Goal: Task Accomplishment & Management: Complete application form

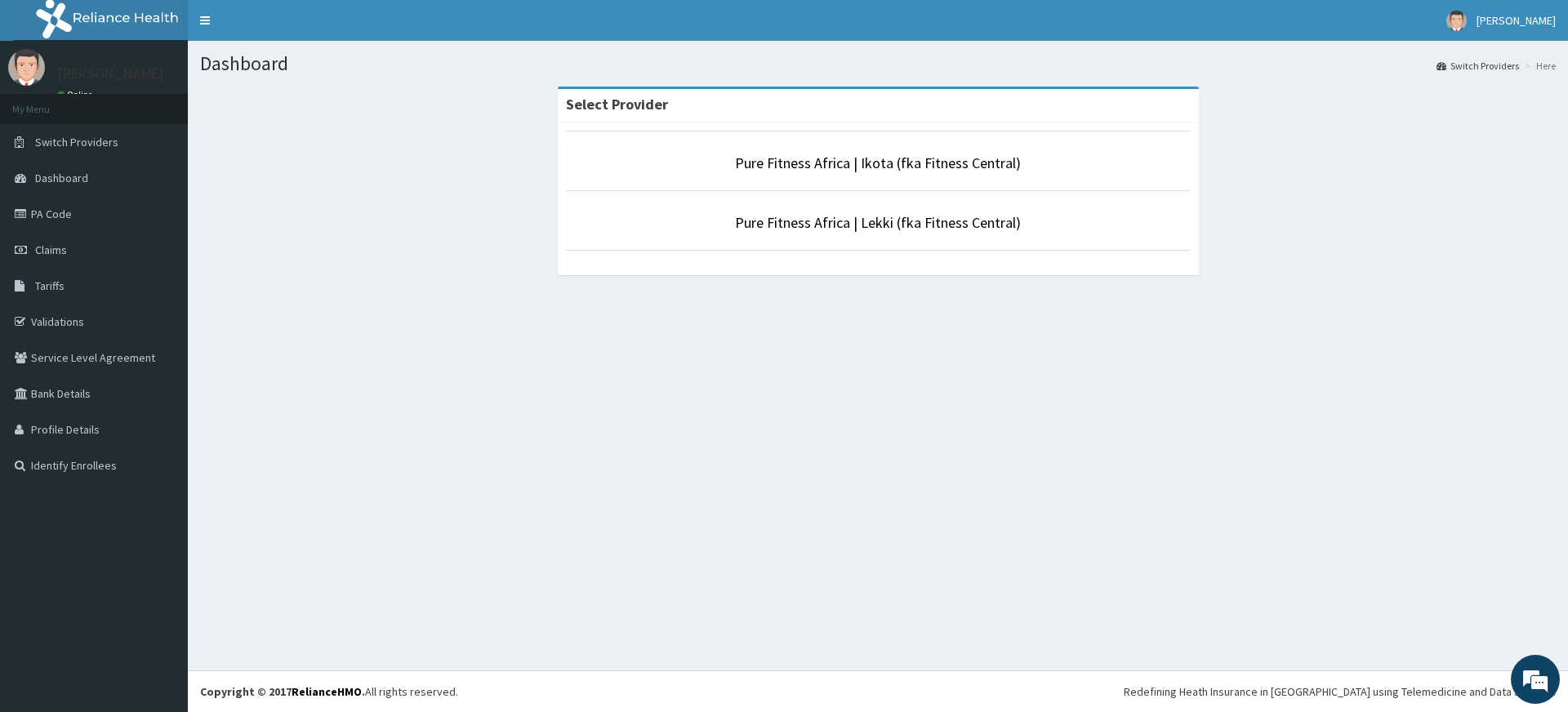
click at [855, 238] on li "Pure Fitness Africa | Lekki (fka Fitness Central)" at bounding box center [879, 220] width 625 height 60
click at [852, 228] on link "Pure Fitness Africa | Lekki (fka Fitness Central)" at bounding box center [878, 223] width 286 height 19
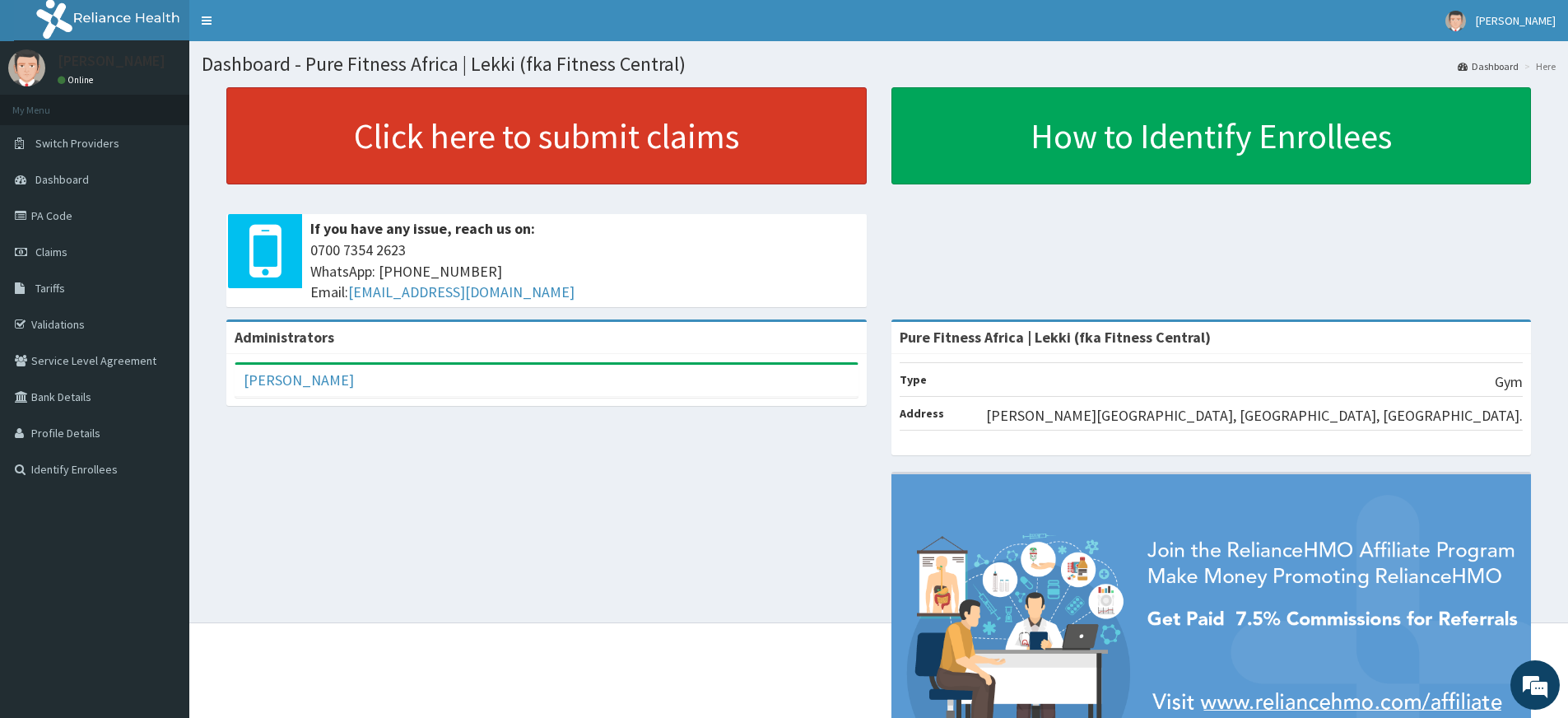
click at [484, 152] on link "Click here to submit claims" at bounding box center [546, 136] width 640 height 97
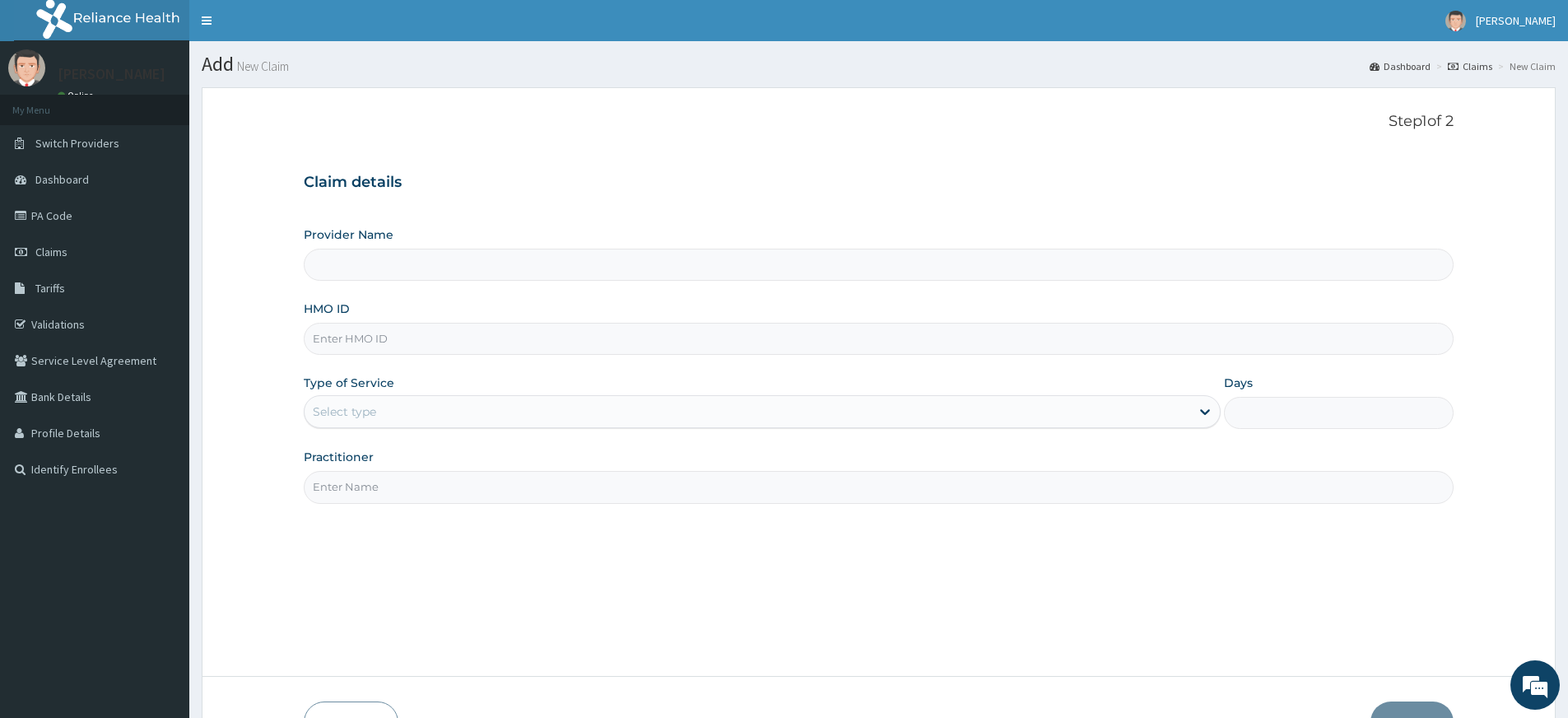
type input "Pure Fitness Africa | Lekki (fka Fitness Central)"
type input "1"
click at [487, 496] on input "Practitioner" at bounding box center [878, 487] width 1150 height 32
type input "pure fitness africa"
click at [319, 344] on input "HMO ID" at bounding box center [878, 339] width 1150 height 32
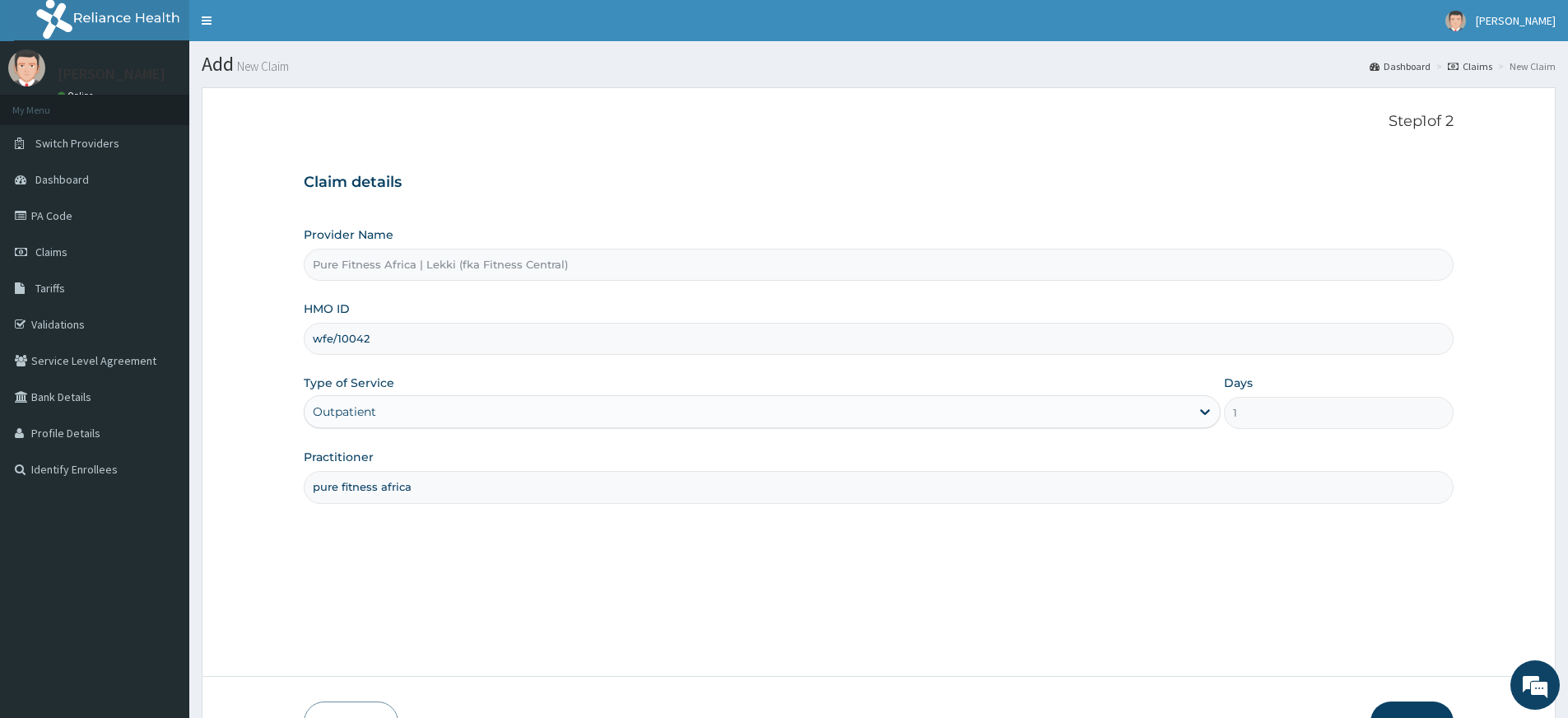
type input "WFE/10042/A"
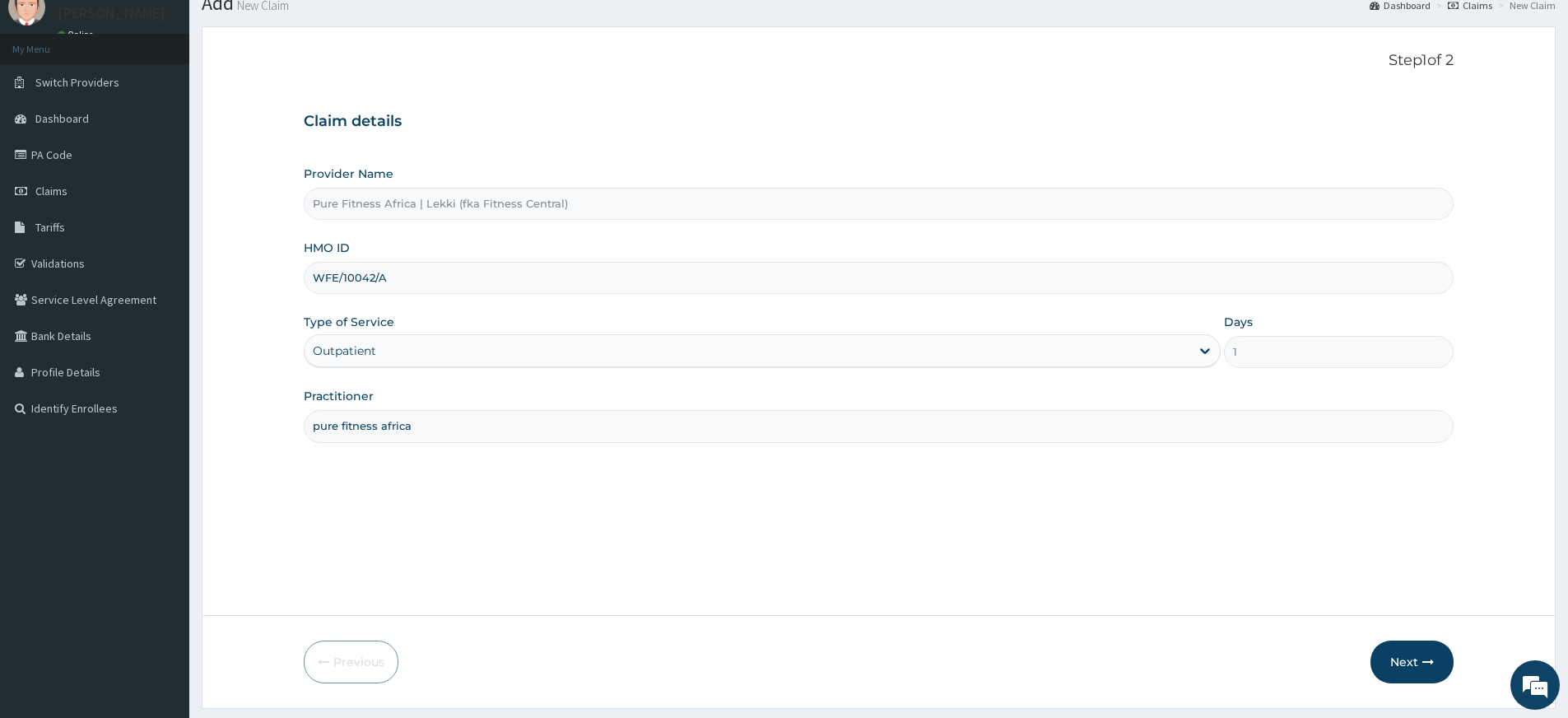
scroll to position [106, 0]
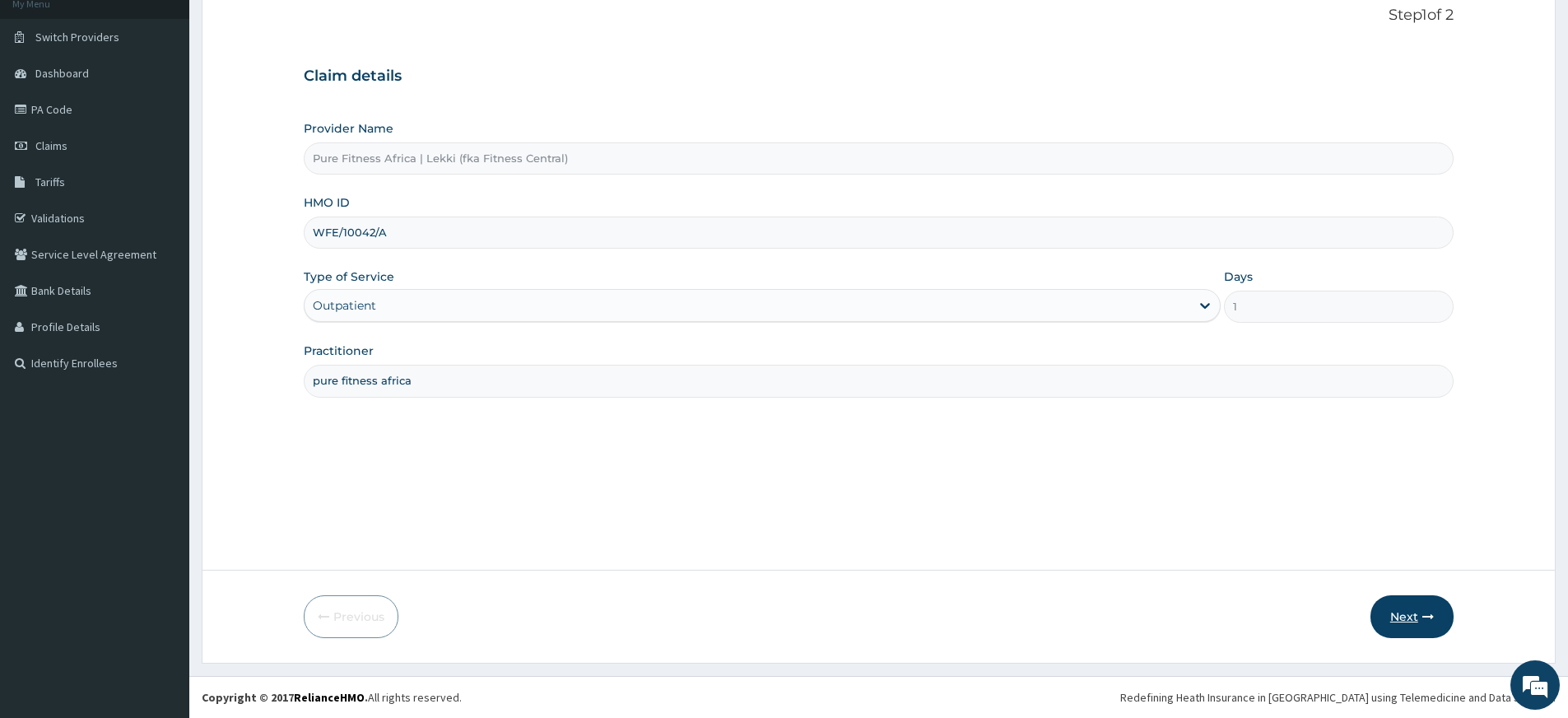
click at [1413, 615] on button "Next" at bounding box center [1412, 617] width 83 height 43
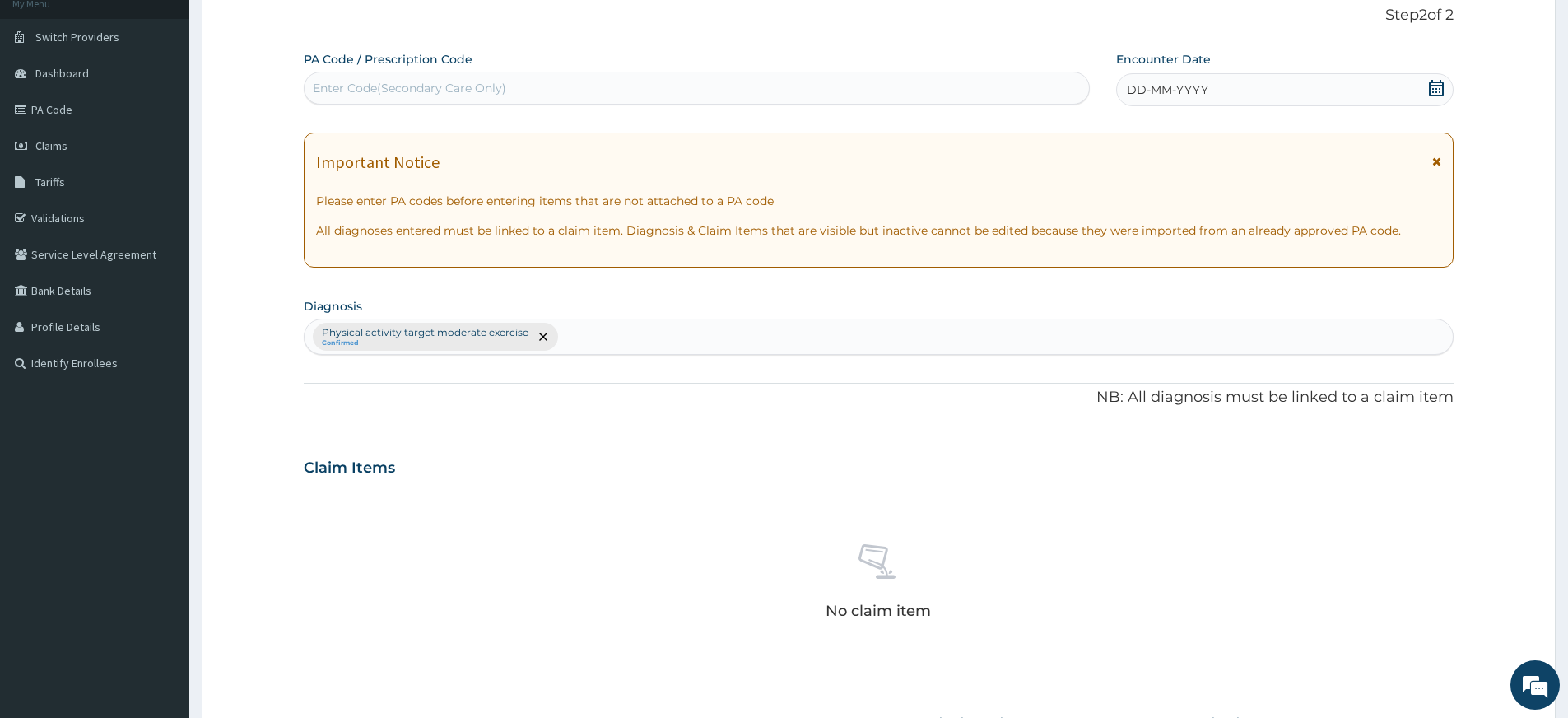
click at [1176, 85] on span "DD-MM-YYYY" at bounding box center [1167, 89] width 82 height 16
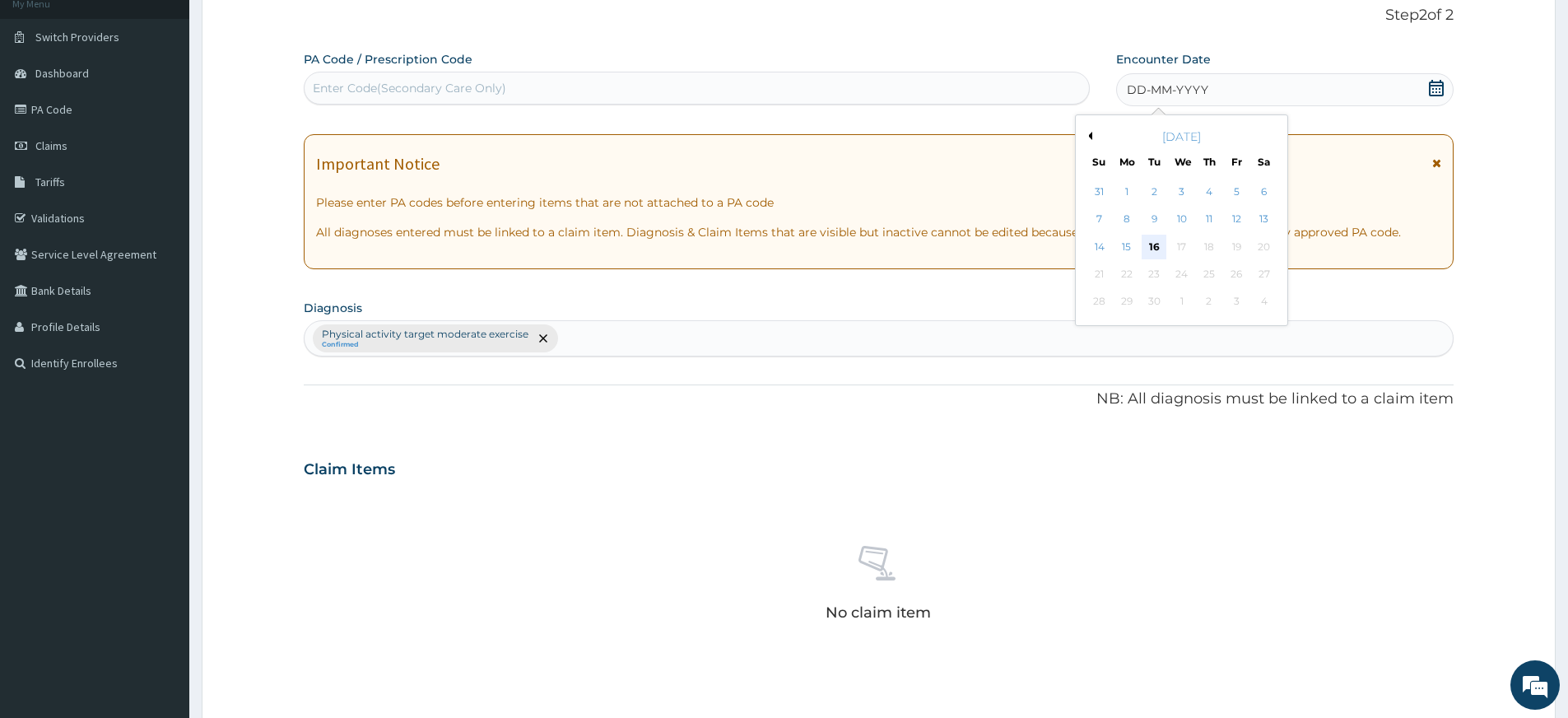
click at [1158, 243] on div "16" at bounding box center [1155, 247] width 25 height 25
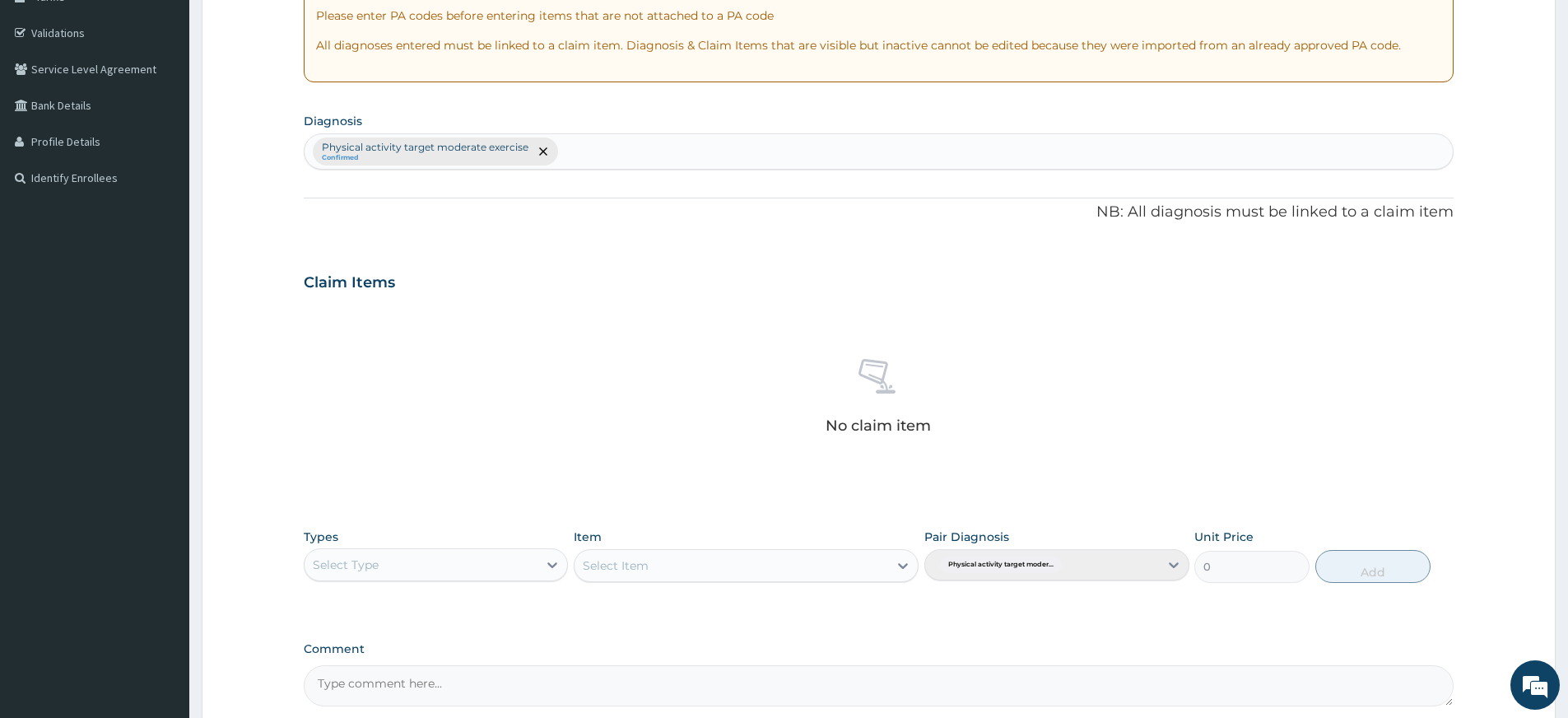
scroll to position [452, 0]
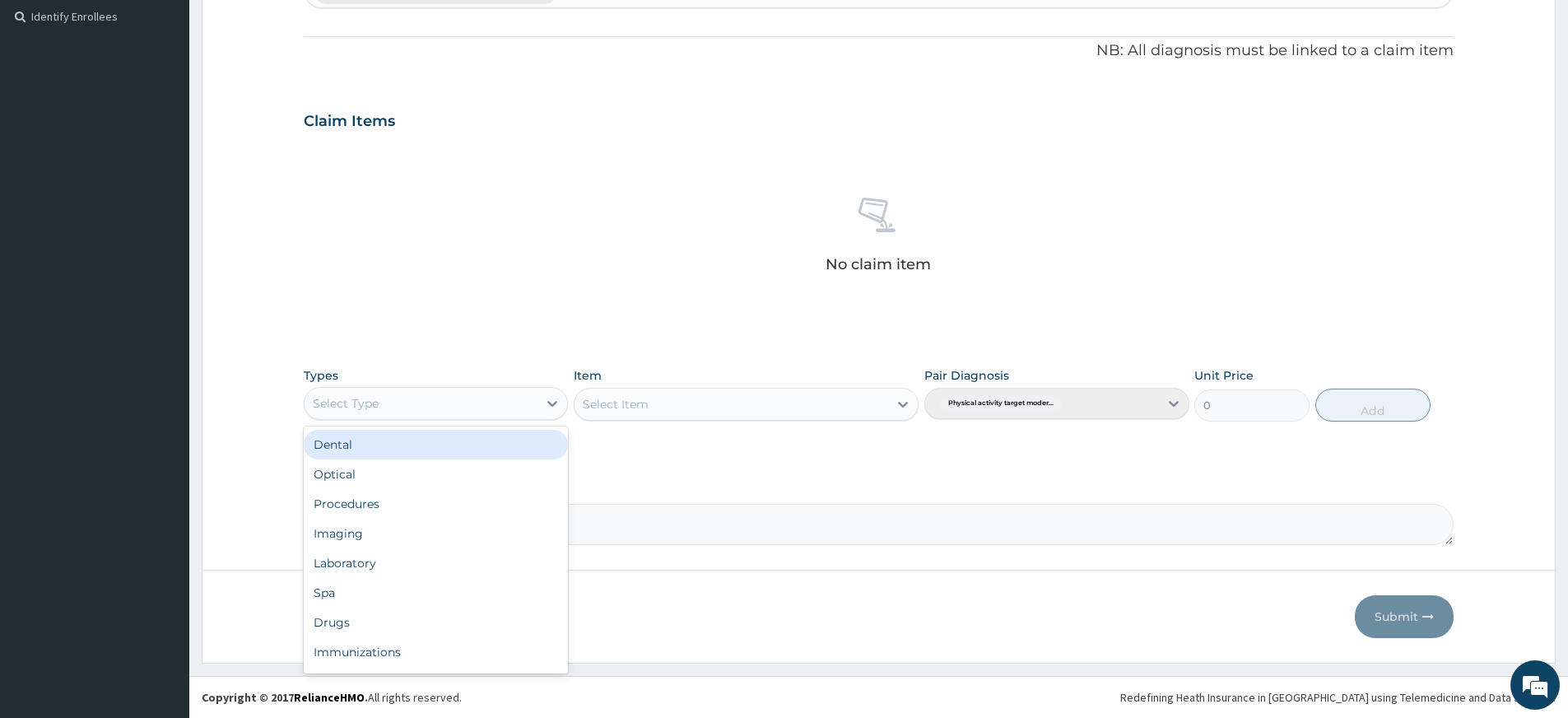
click at [468, 391] on div "Select Type" at bounding box center [421, 403] width 233 height 27
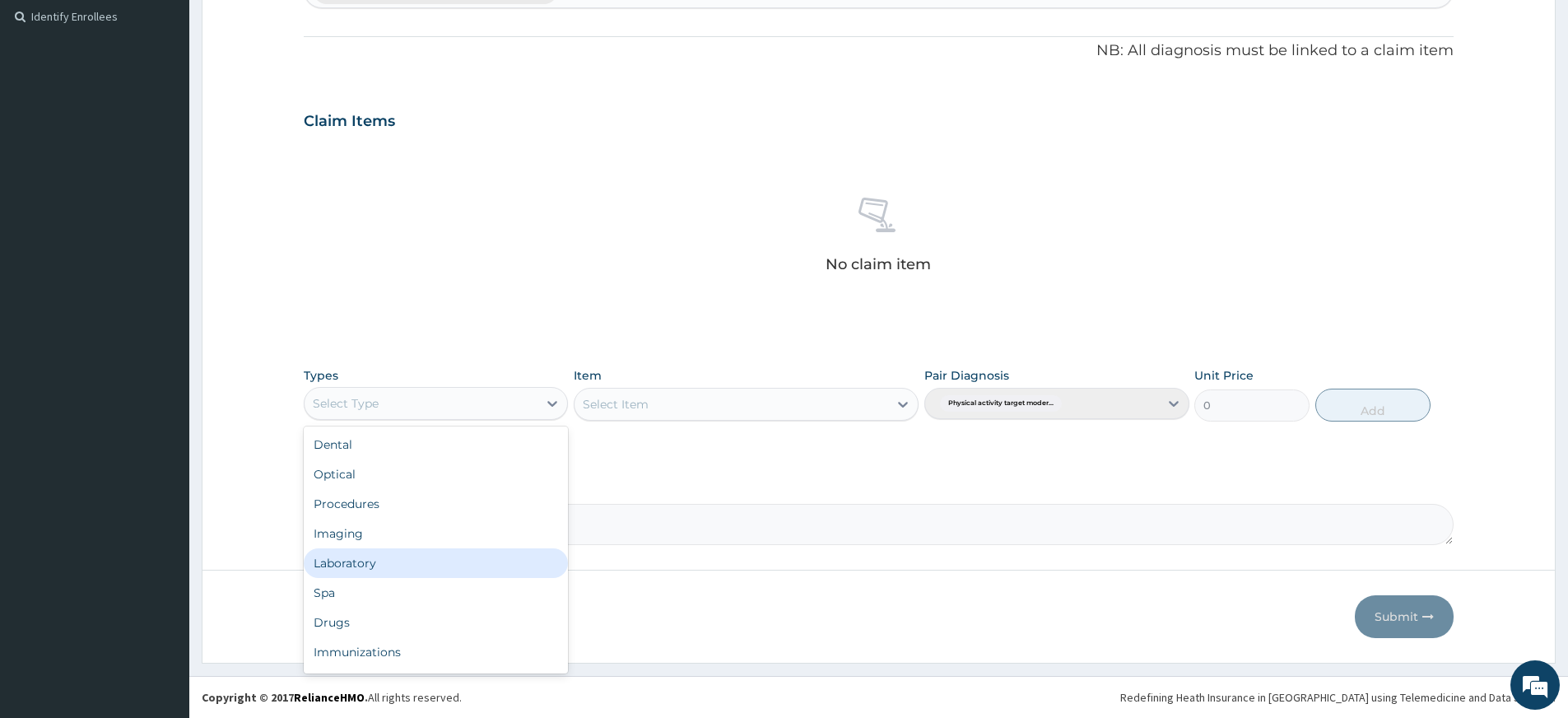
scroll to position [56, 0]
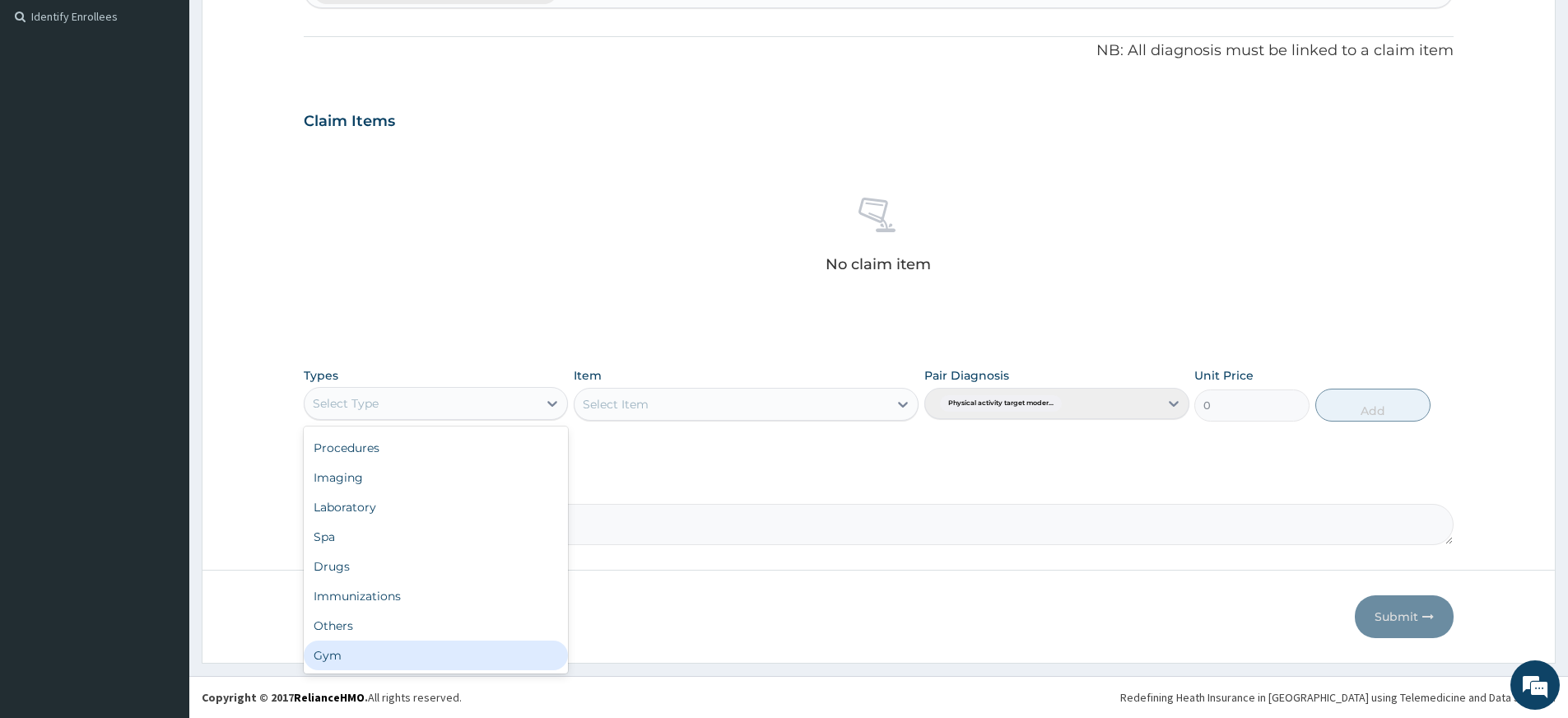
click at [414, 656] on div "Gym" at bounding box center [435, 654] width 264 height 29
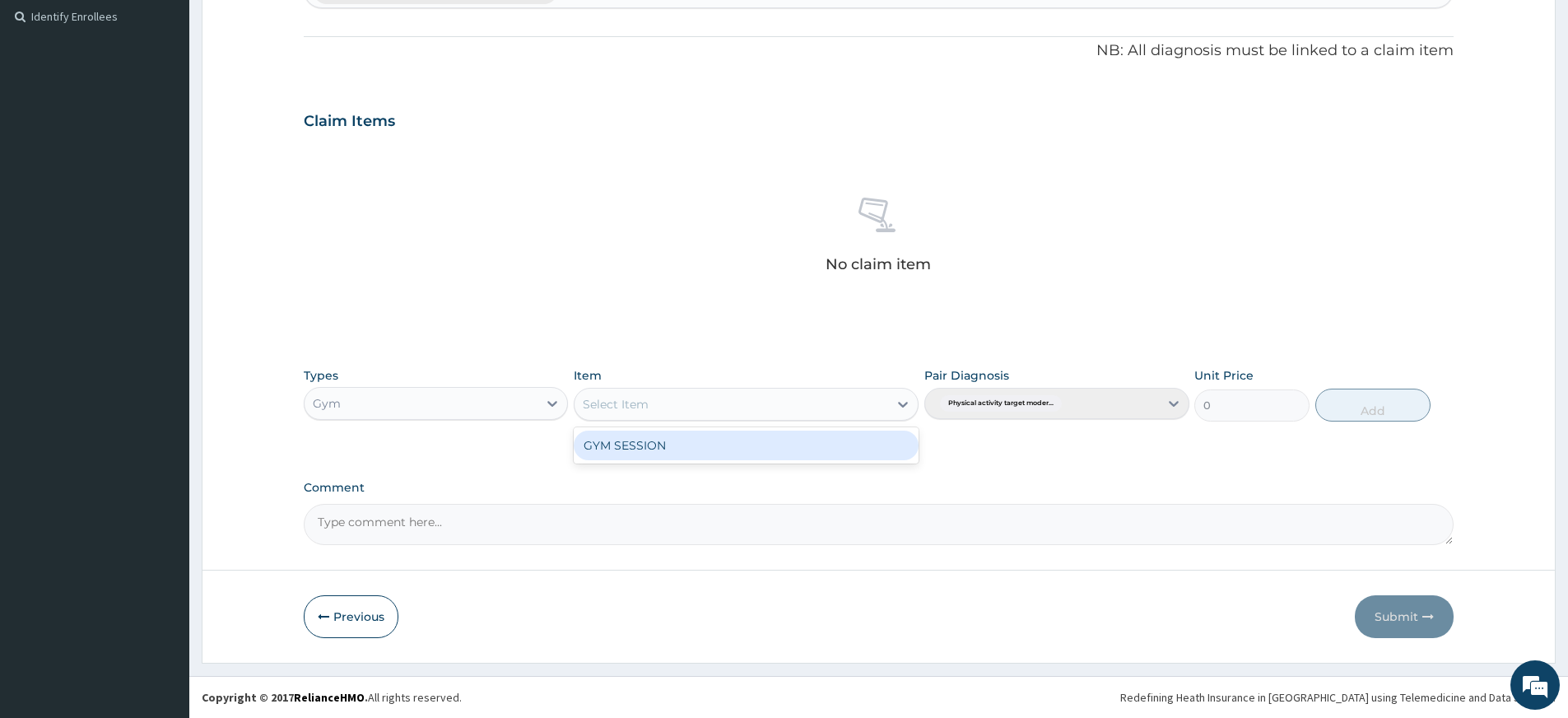
click at [767, 406] on div "Select Item" at bounding box center [731, 404] width 314 height 27
click at [771, 452] on div "GYM SESSION" at bounding box center [746, 445] width 345 height 29
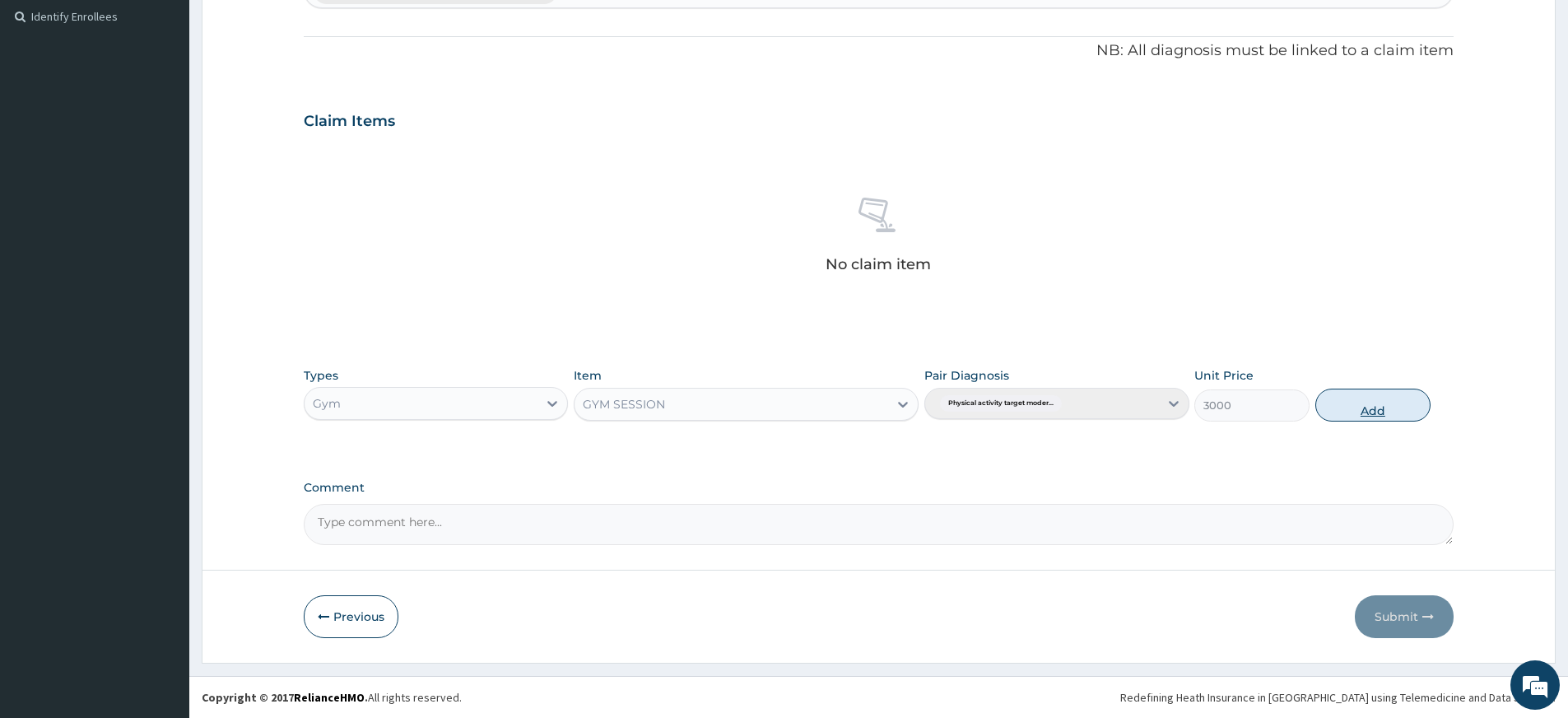
click at [1347, 407] on button "Add" at bounding box center [1373, 405] width 116 height 33
type input "0"
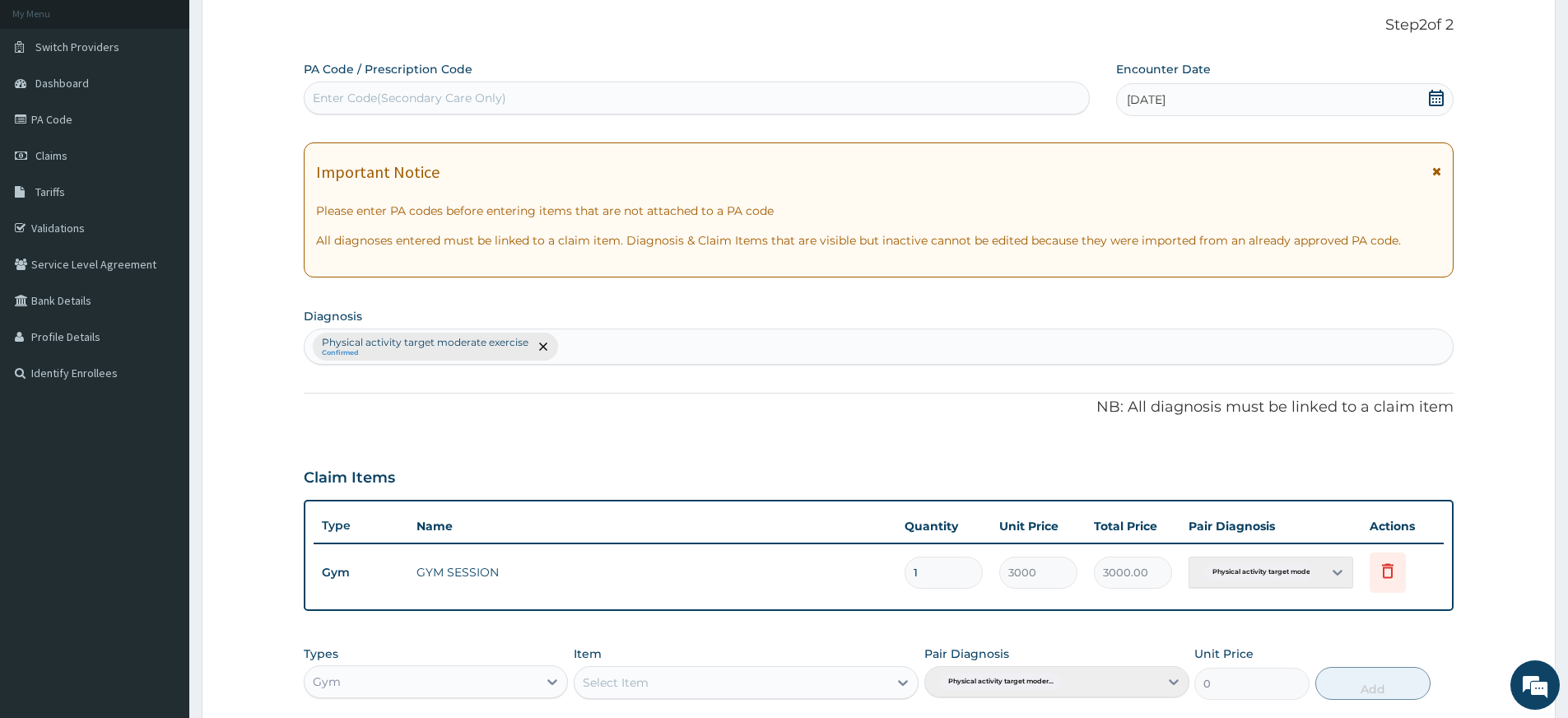
scroll to position [0, 0]
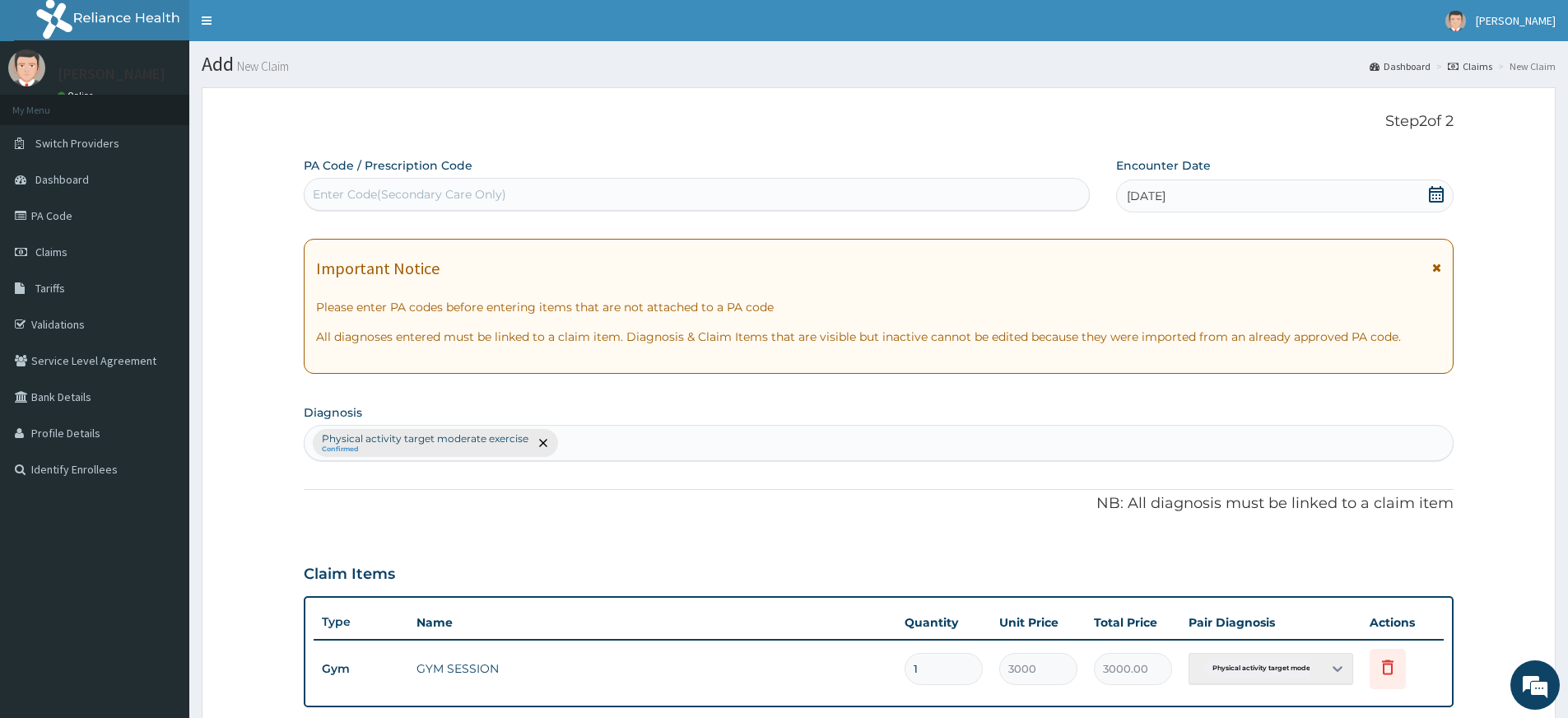
click at [836, 181] on div "Enter Code(Secondary Care Only)" at bounding box center [696, 194] width 784 height 27
type input "PA/878B28"
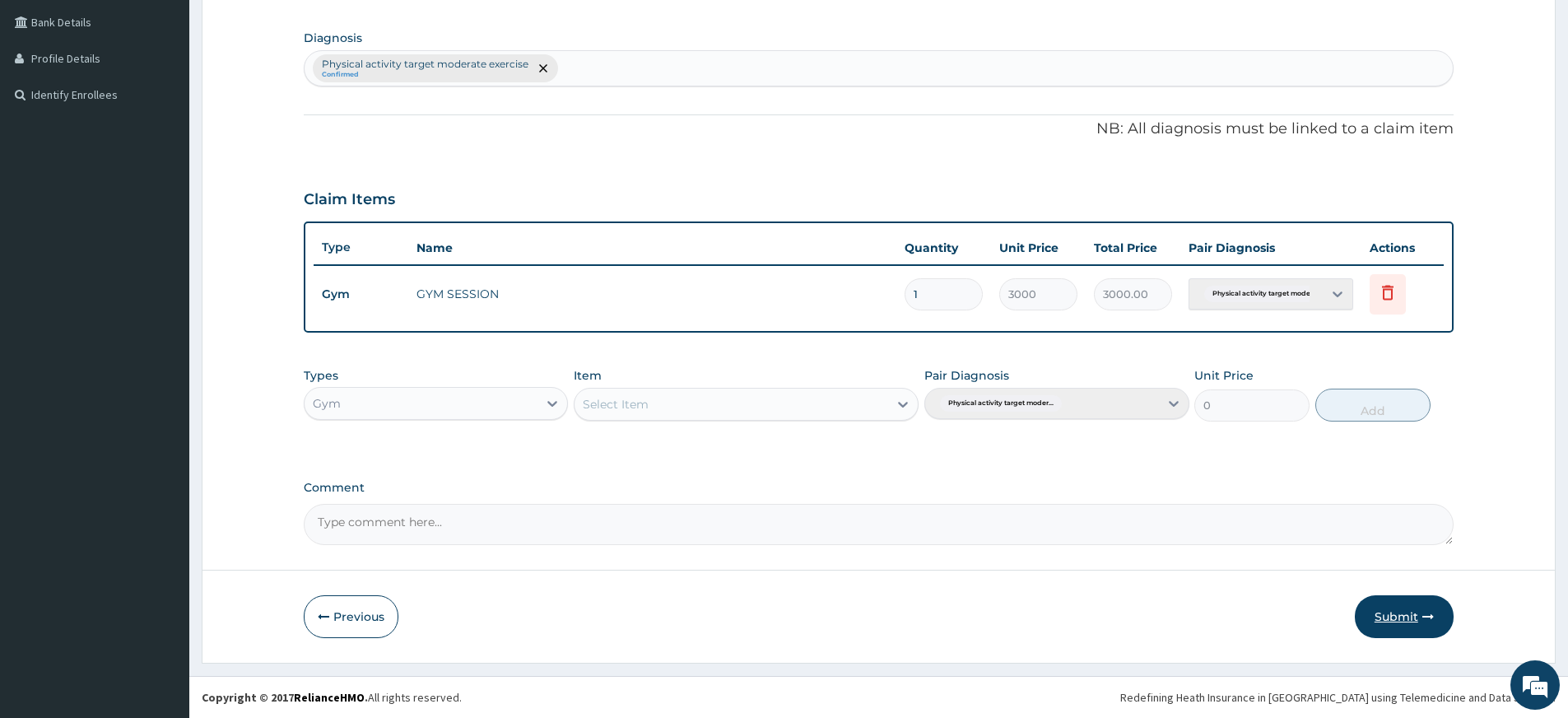
click at [1422, 620] on icon "button" at bounding box center [1428, 617] width 11 height 11
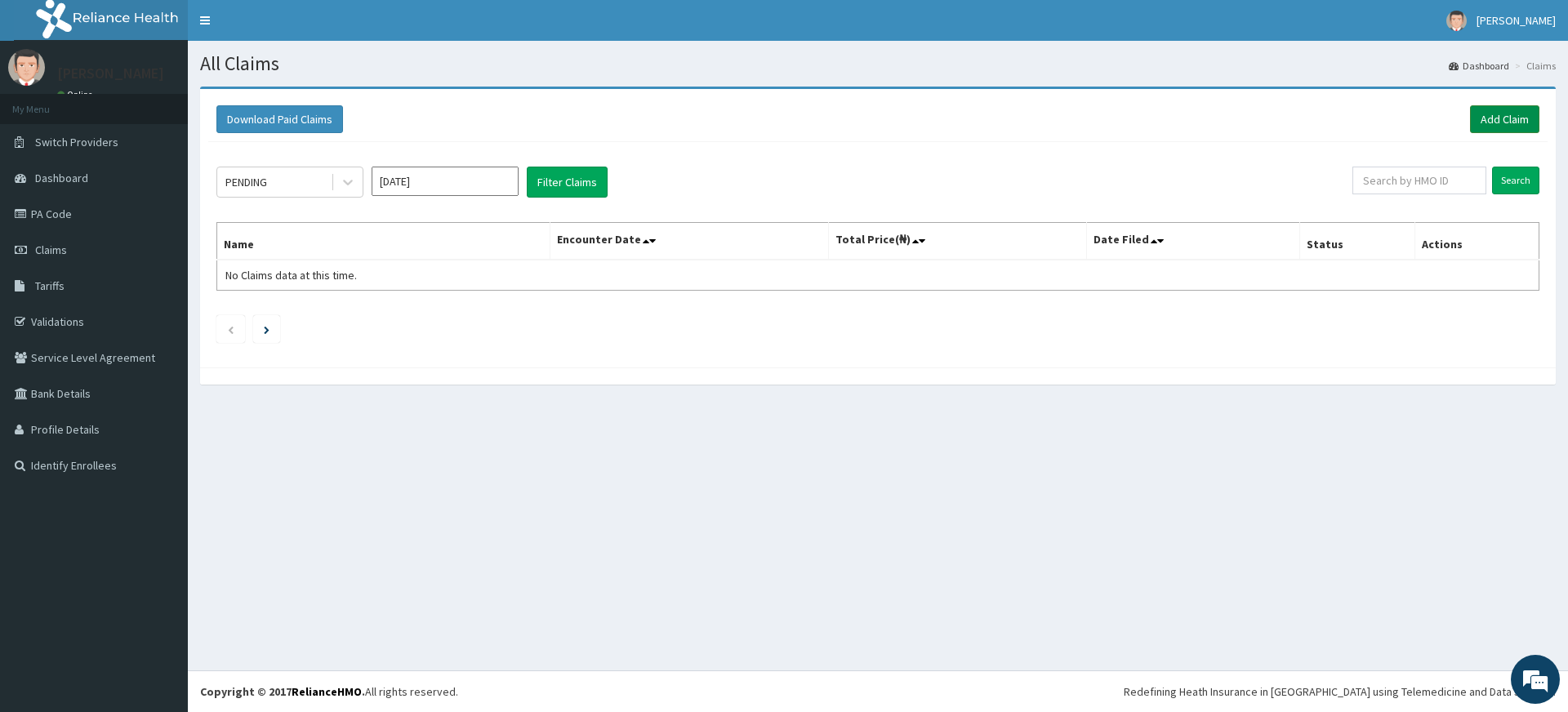
click at [1499, 120] on link "Add Claim" at bounding box center [1504, 119] width 70 height 28
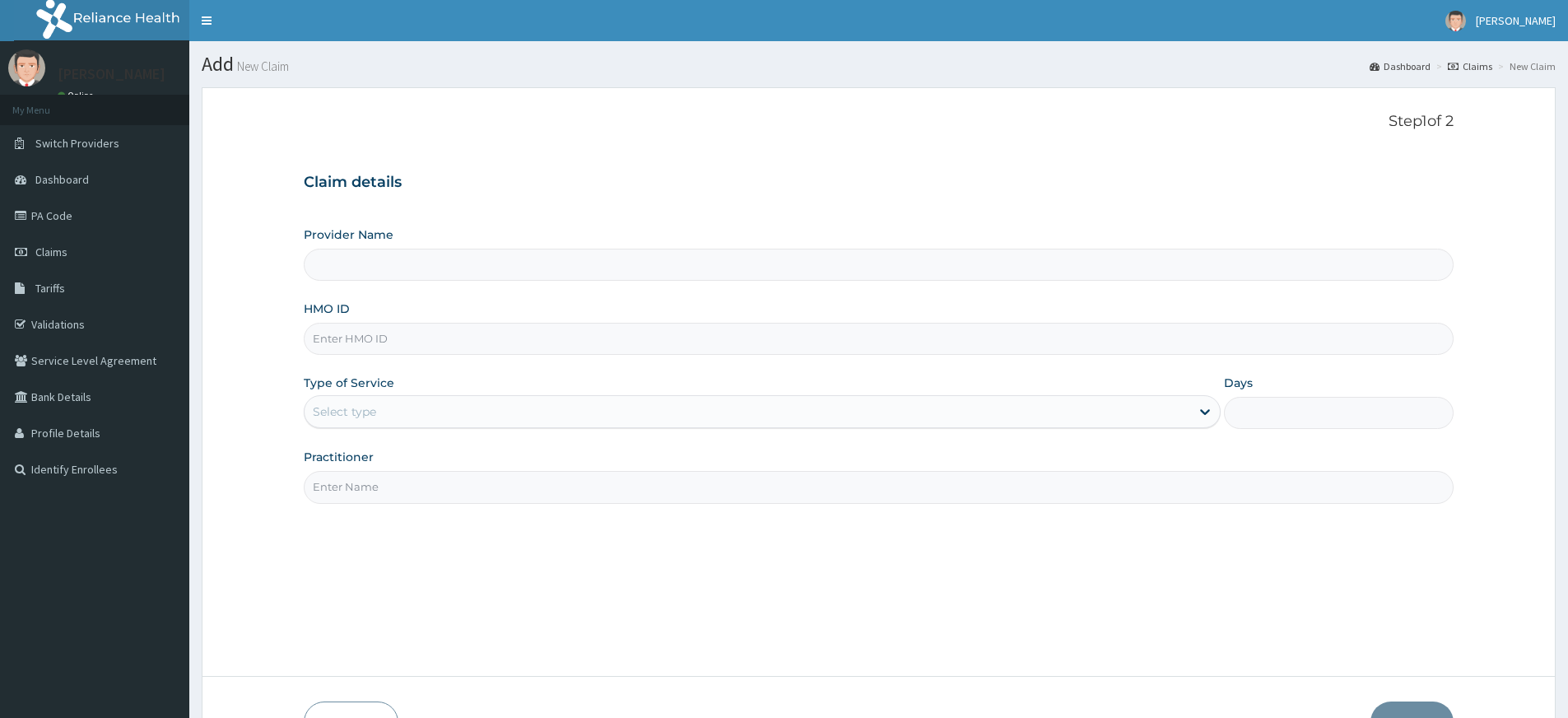
click at [372, 493] on input "Practitioner" at bounding box center [878, 487] width 1150 height 32
type input "Pure Fitness Africa | Lekki (fka Fitness Central)"
type input "1"
type input "pure fitness africa"
drag, startPoint x: 347, startPoint y: 340, endPoint x: 315, endPoint y: 315, distance: 40.6
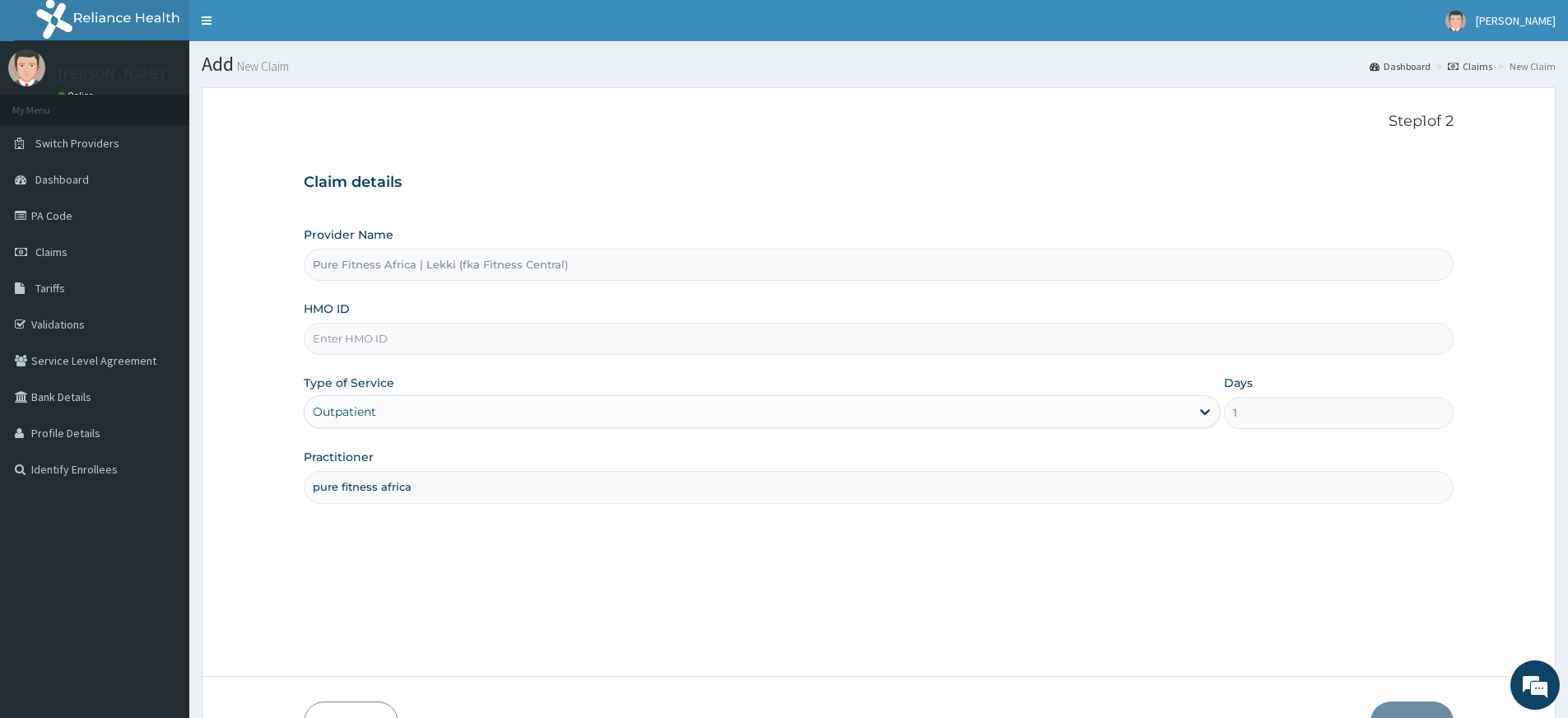
click at [348, 340] on input "HMO ID" at bounding box center [878, 339] width 1150 height 32
